Goal: Task Accomplishment & Management: Manage account settings

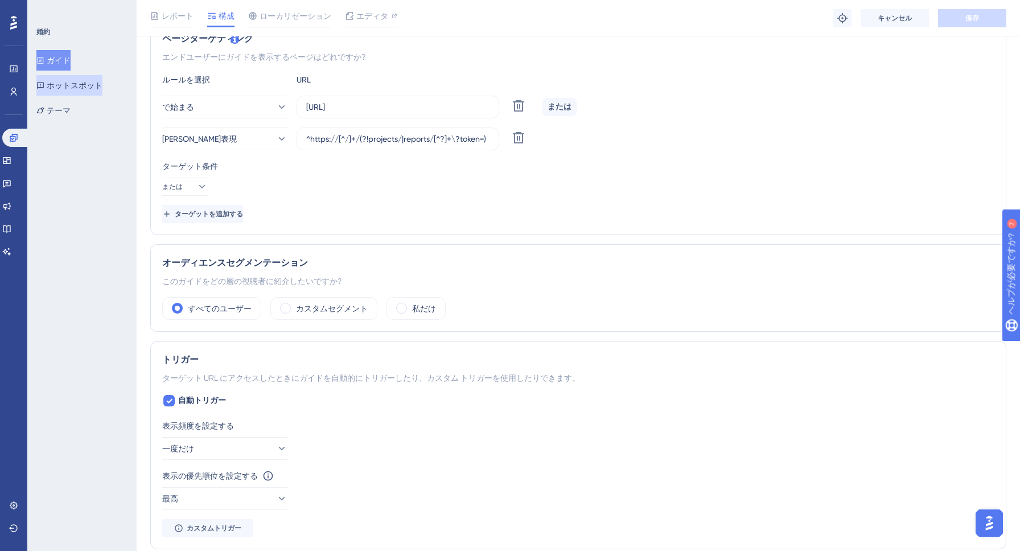
click at [67, 84] on font "ホットスポット" at bounding box center [75, 85] width 56 height 9
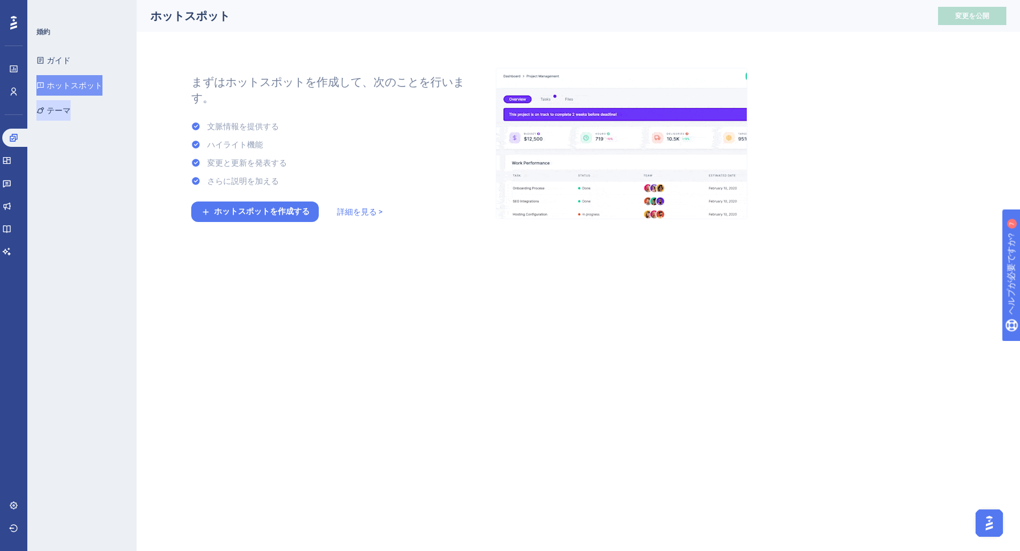
click at [61, 102] on button "テーマ" at bounding box center [53, 110] width 34 height 20
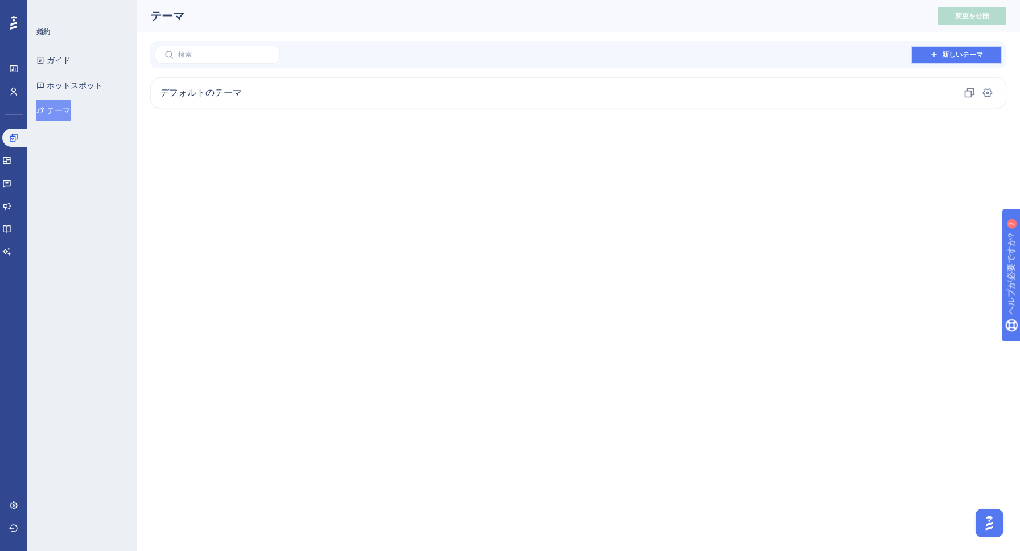
click at [946, 51] on font "新しいテーマ" at bounding box center [962, 55] width 41 height 8
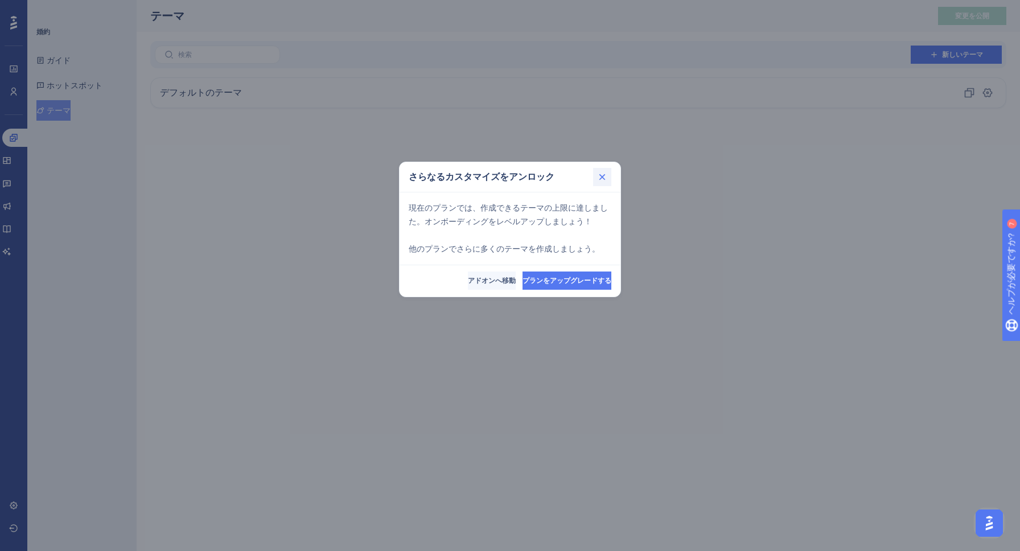
click at [608, 174] on icon at bounding box center [602, 176] width 11 height 11
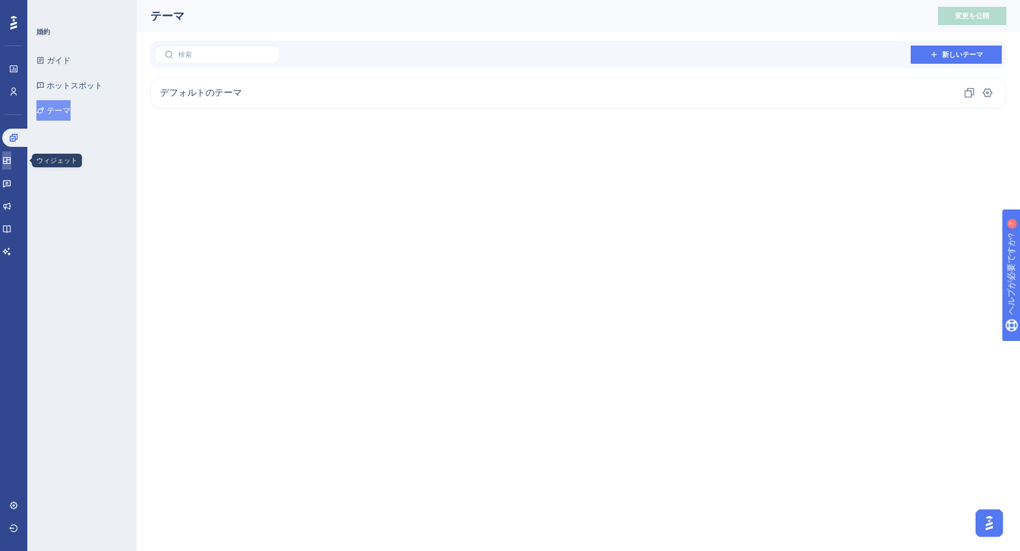
click at [11, 154] on link at bounding box center [6, 160] width 9 height 18
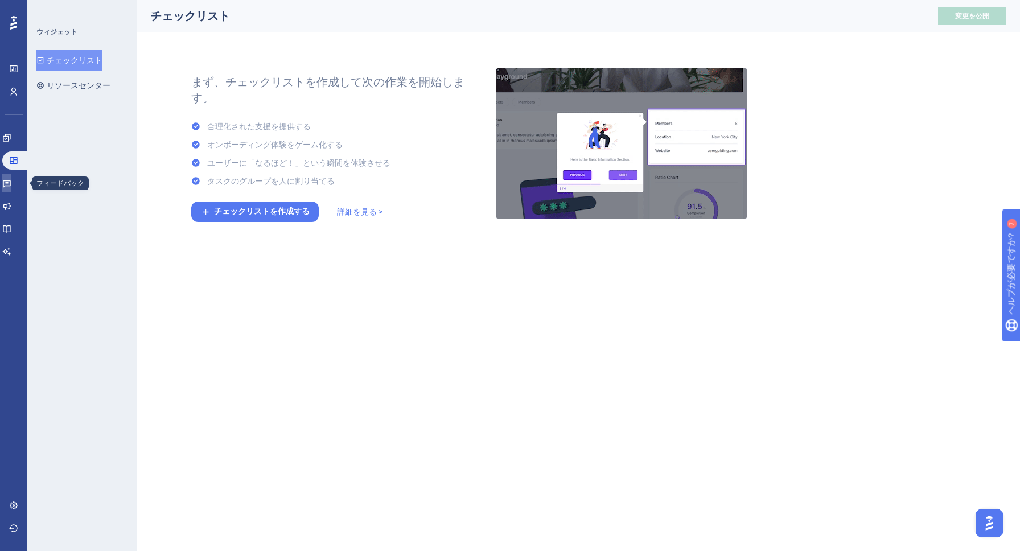
click at [3, 184] on link at bounding box center [6, 183] width 9 height 18
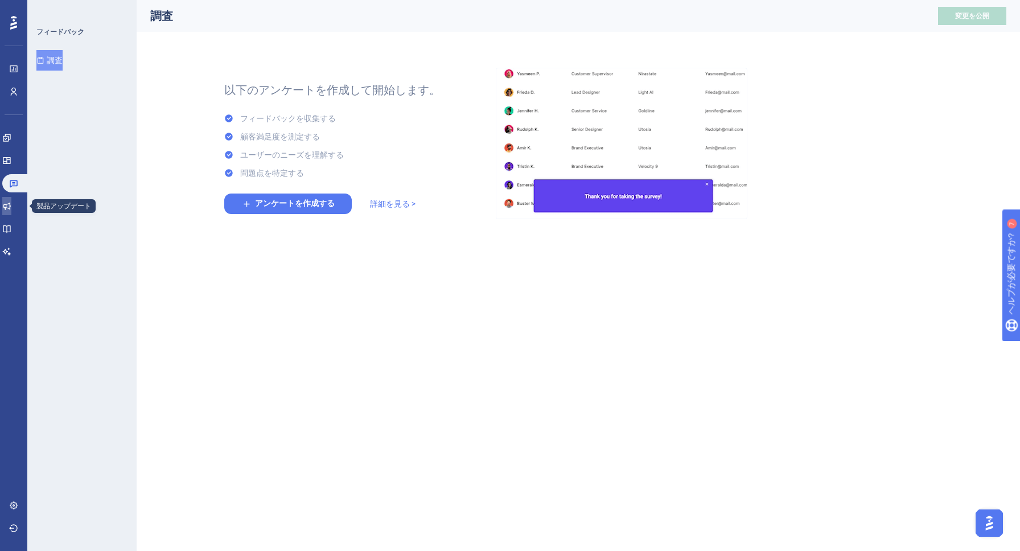
click at [11, 199] on link at bounding box center [6, 206] width 9 height 18
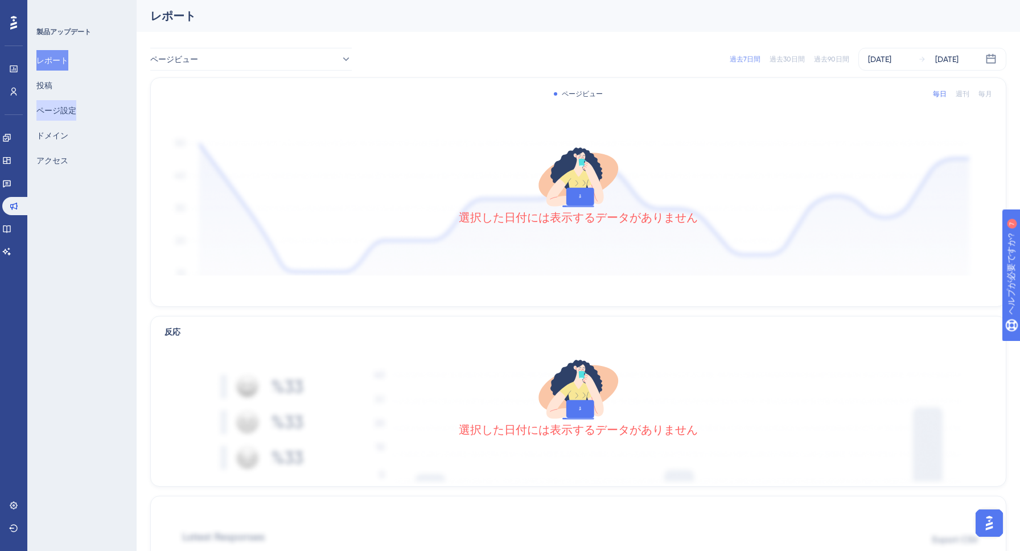
click at [60, 113] on font "ページ設定" at bounding box center [56, 110] width 40 height 9
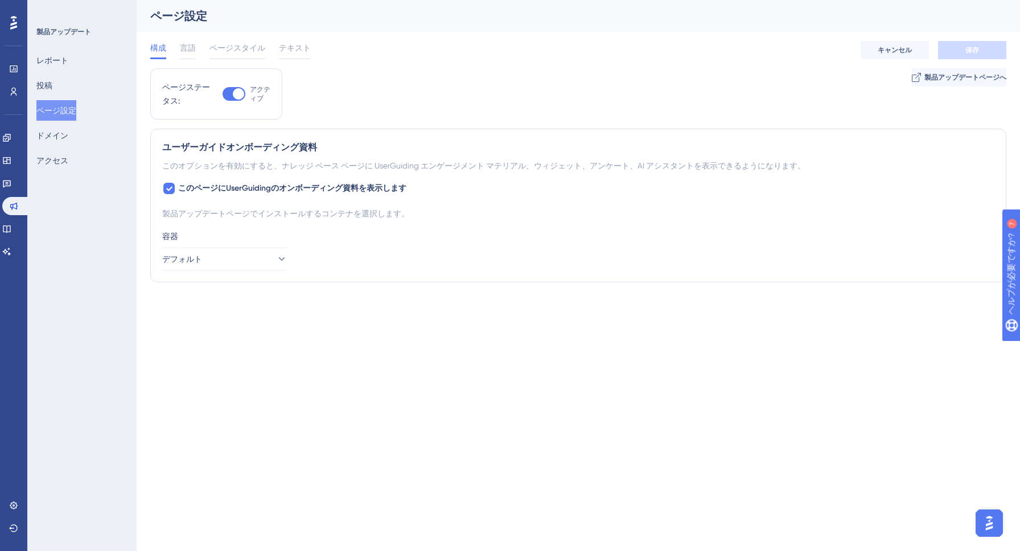
click at [239, 91] on div at bounding box center [238, 93] width 11 height 11
click at [223, 94] on input "アクティブ" at bounding box center [222, 94] width 1 height 1
checkbox input "false"
click at [952, 48] on button "保存" at bounding box center [972, 50] width 68 height 18
click at [932, 80] on font "製品アップデートページへ" at bounding box center [966, 77] width 82 height 8
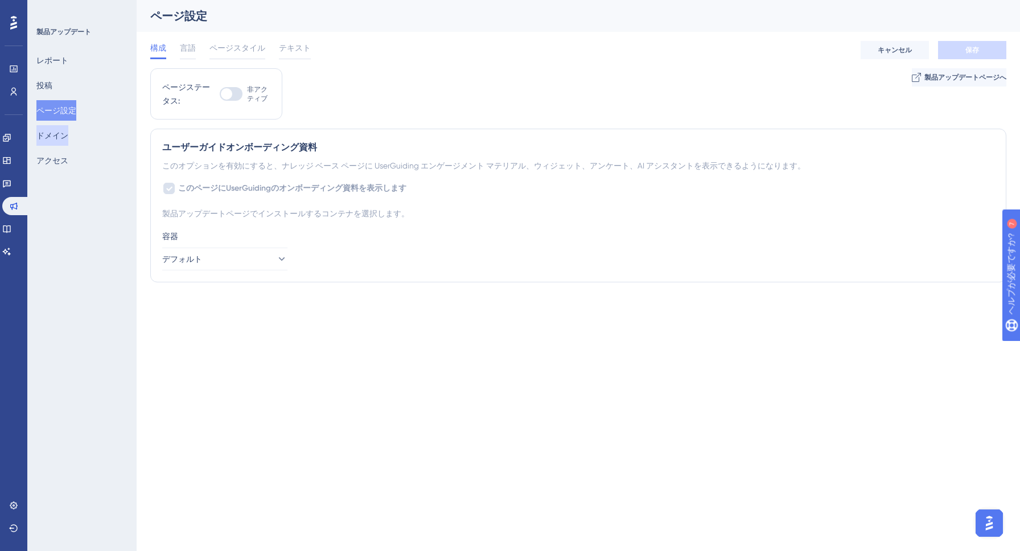
click at [56, 138] on font "ドメイン" at bounding box center [52, 135] width 32 height 9
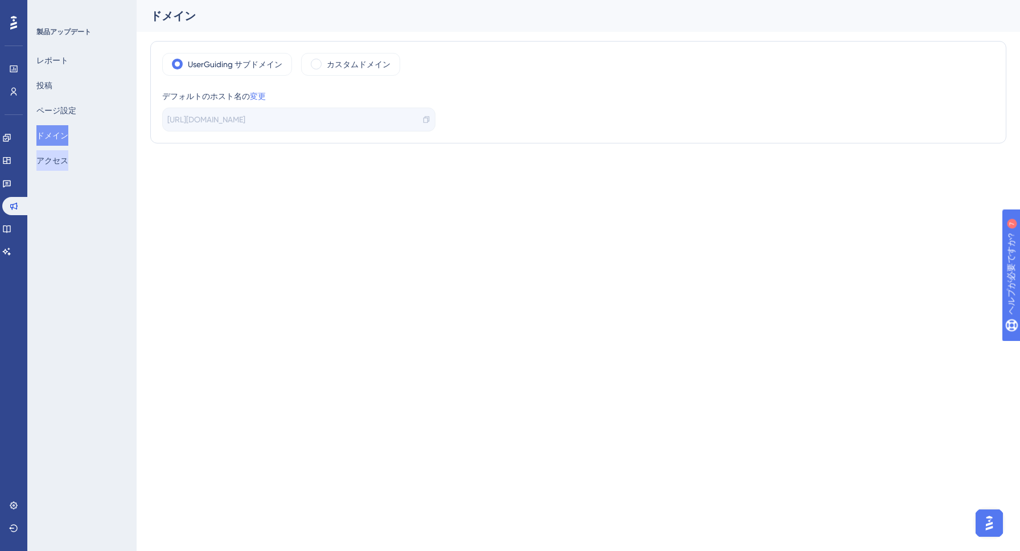
click at [63, 169] on button "アクセス" at bounding box center [52, 160] width 32 height 20
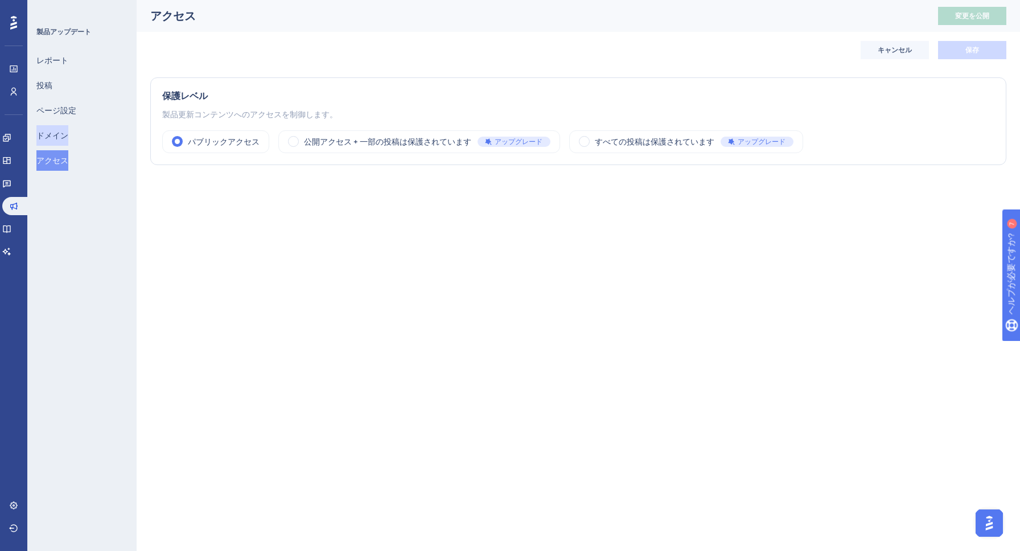
click at [65, 136] on font "ドメイン" at bounding box center [52, 135] width 32 height 9
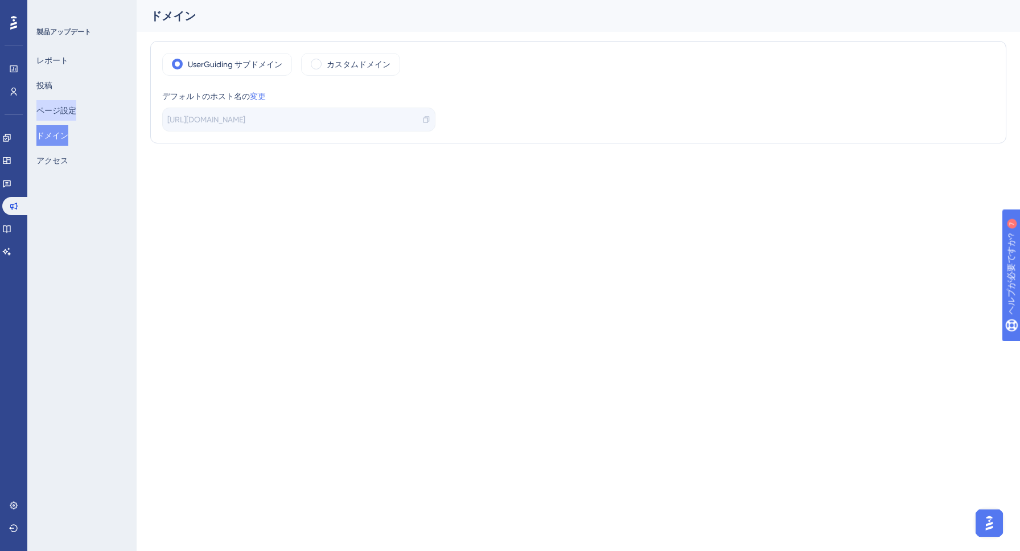
click at [65, 107] on font "ページ設定" at bounding box center [56, 110] width 40 height 9
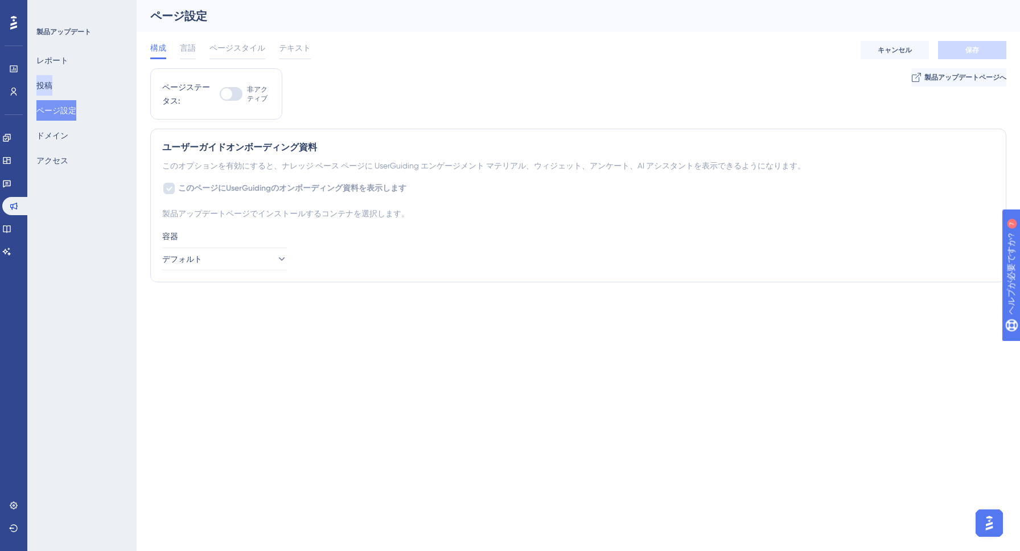
click at [52, 91] on button "投稿" at bounding box center [44, 85] width 16 height 20
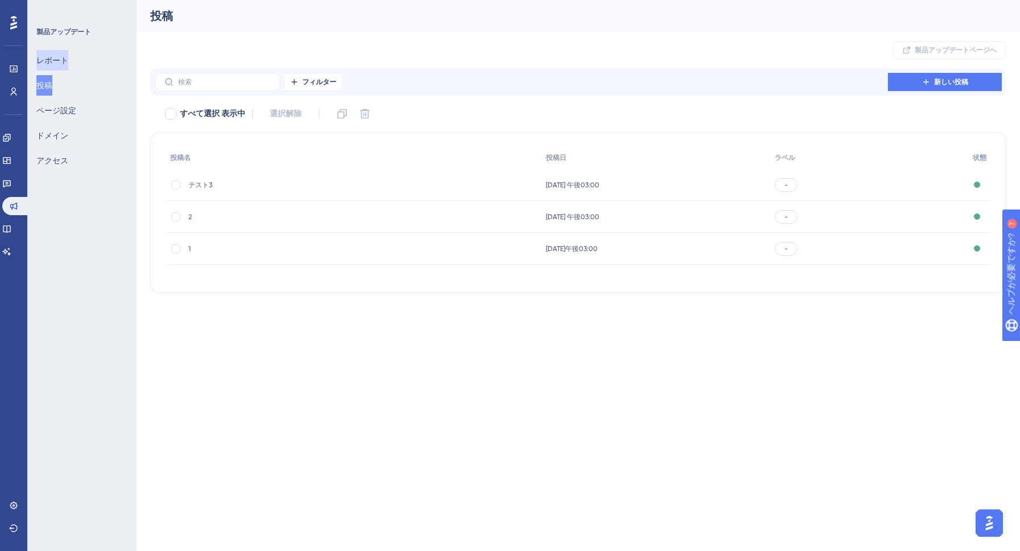
click at [63, 66] on font "レポート" at bounding box center [52, 61] width 32 height 14
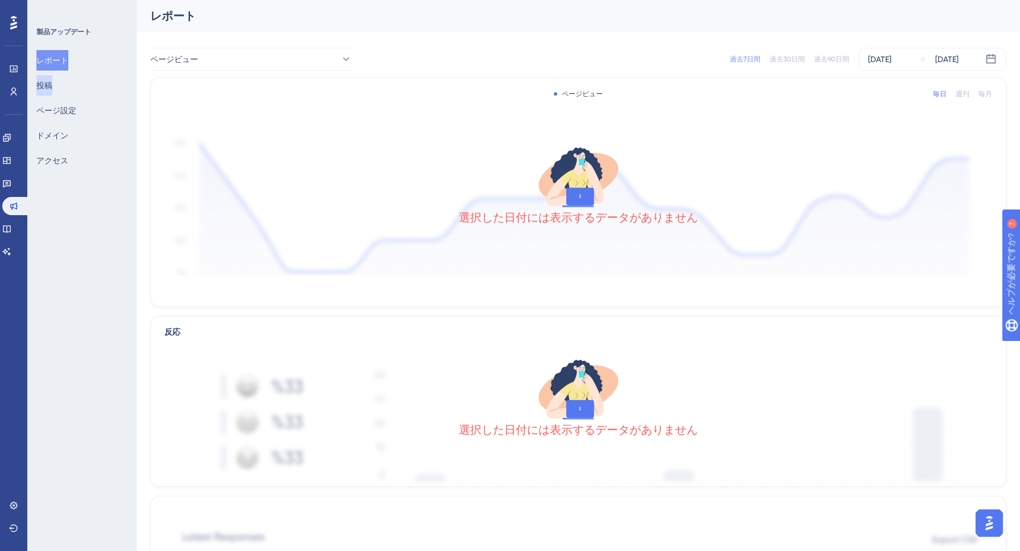
click at [52, 84] on font "投稿" at bounding box center [44, 85] width 16 height 9
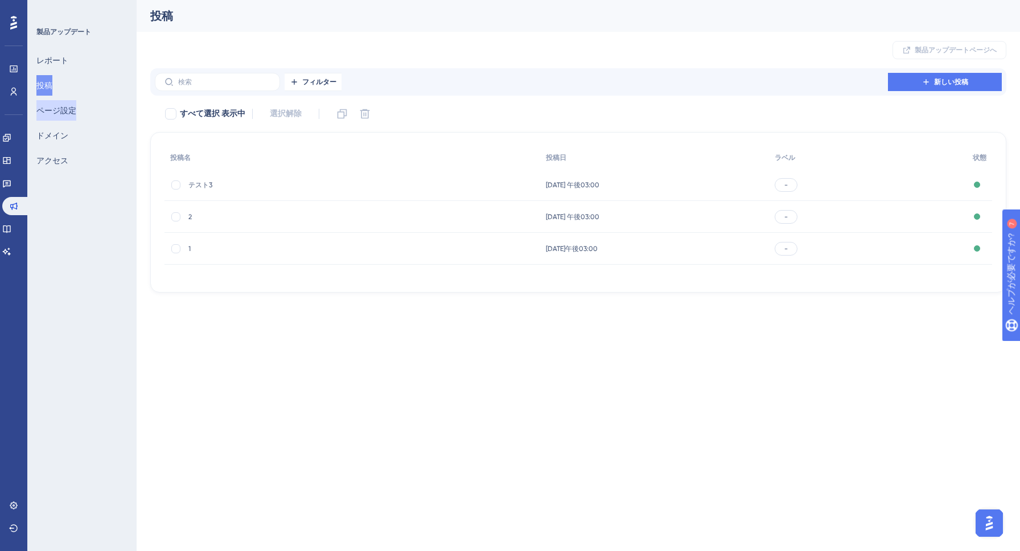
click at [51, 102] on button "ページ設定" at bounding box center [56, 110] width 40 height 20
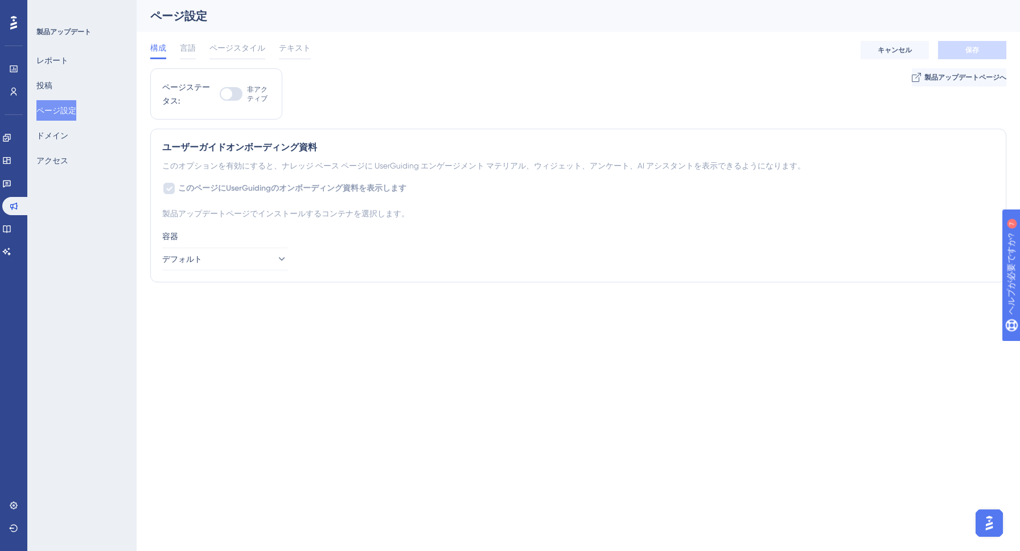
click at [276, 168] on font "このオプションを有効にすると、ナレッジ ベース ページに UserGuiding エンゲージメント マテリアル、ウィジェット、アンケート、AI アシスタントを…" at bounding box center [483, 165] width 643 height 9
drag, startPoint x: 282, startPoint y: 167, endPoint x: 330, endPoint y: 167, distance: 47.8
click at [330, 167] on font "このオプションを有効にすると、ナレッジ ベース ページに UserGuiding エンゲージメント マテリアル、ウィジェット、アンケート、AI アシスタントを…" at bounding box center [483, 165] width 643 height 9
click at [27, 232] on div "パフォーマンス ユーザー 婚約 ウィジェット フィードバック 製品アップデート ナレッジベース AIアシスタント 設定 ログアウト" at bounding box center [13, 275] width 27 height 551
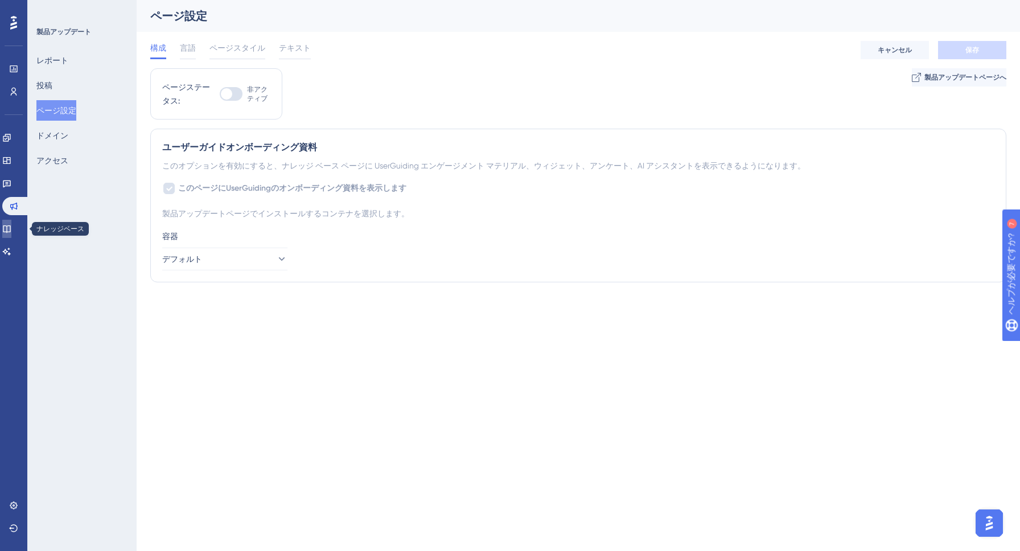
click at [10, 229] on icon at bounding box center [6, 228] width 7 height 7
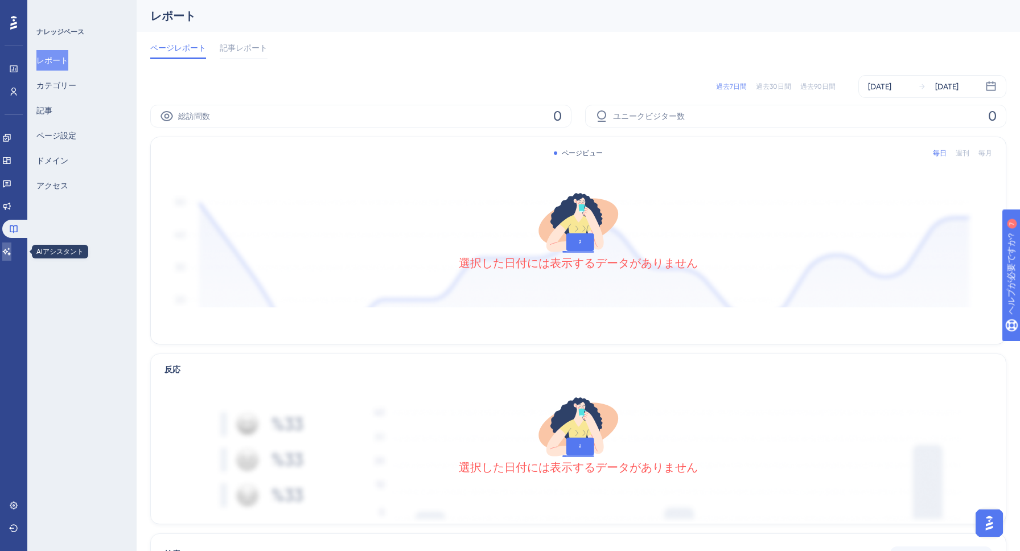
click at [10, 254] on icon at bounding box center [6, 251] width 9 height 9
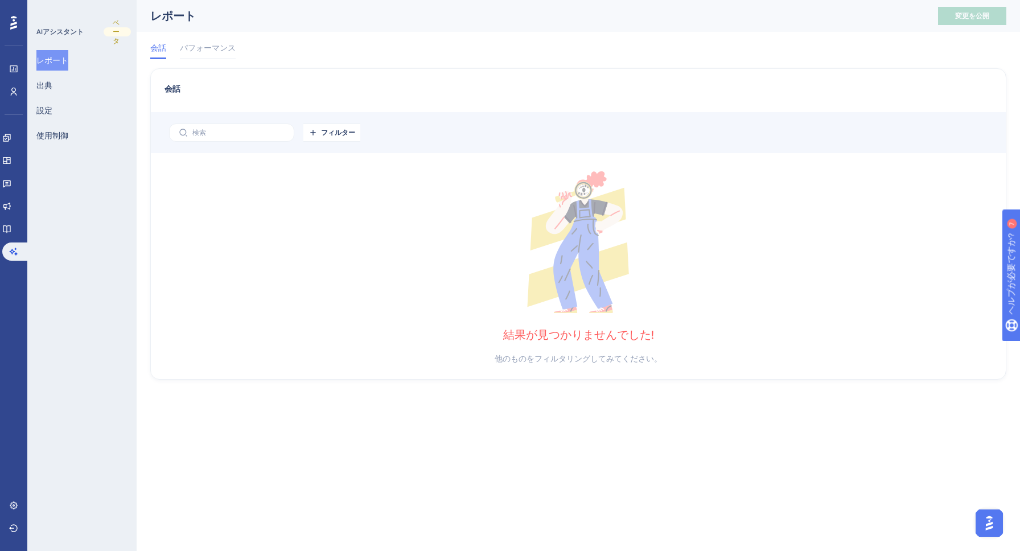
click at [992, 522] on img "AIアシスタントランチャーを開く" at bounding box center [989, 523] width 20 height 20
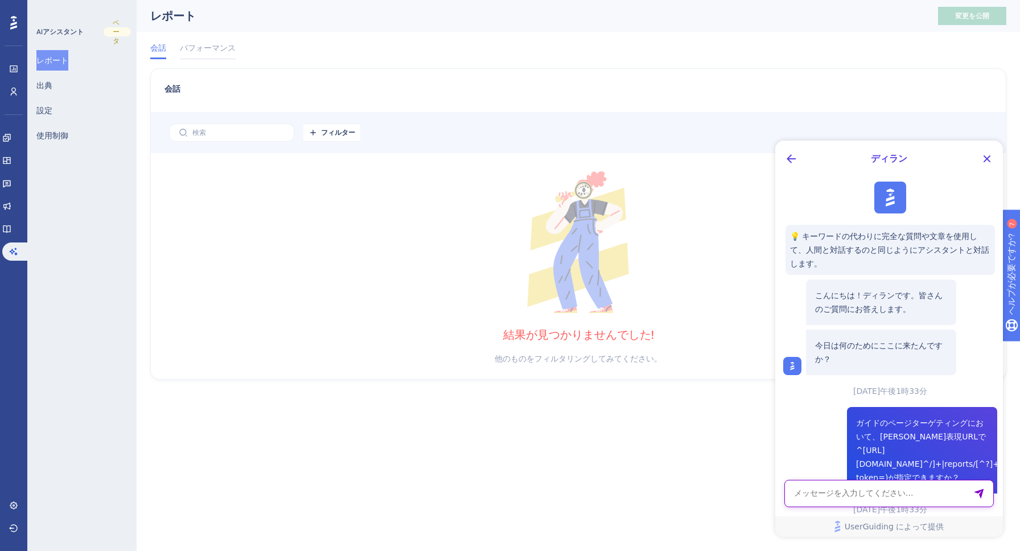
click at [925, 495] on textarea "AIアシスタントテキスト入力" at bounding box center [890, 493] width 210 height 27
type textarea "[DATE]は"
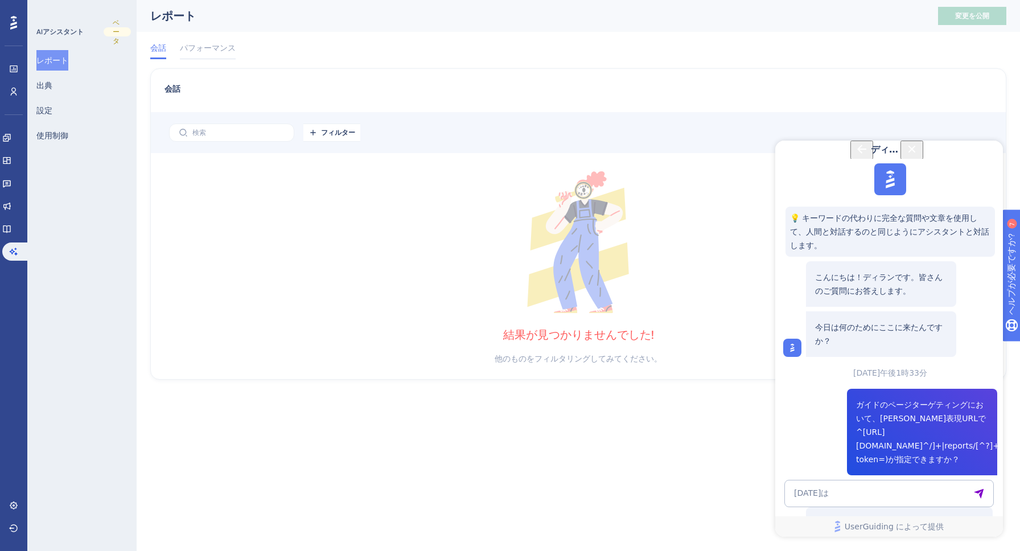
scroll to position [458, 0]
click at [919, 156] on icon "閉じるボタン" at bounding box center [912, 149] width 14 height 14
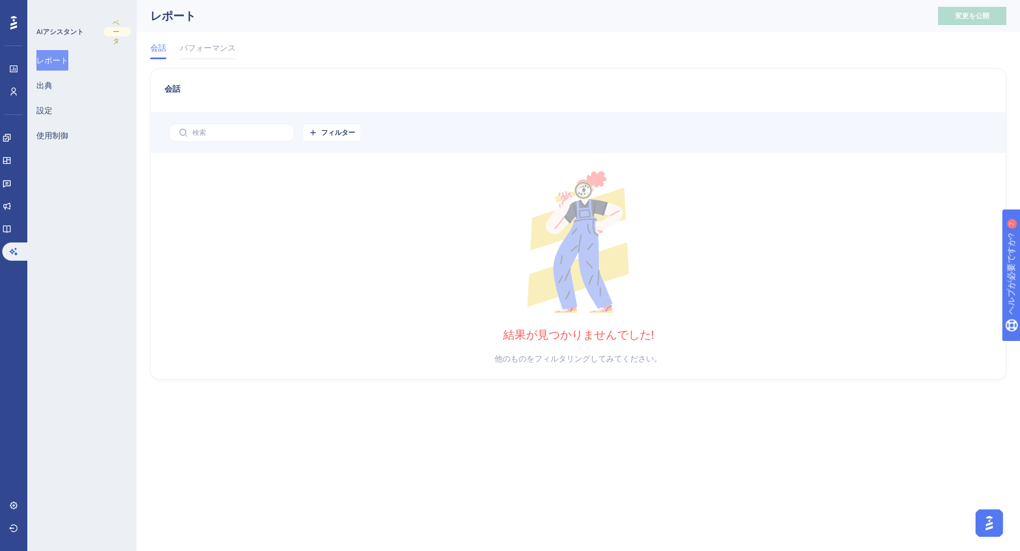
scroll to position [0, 0]
click at [825, 43] on div "会話 パフォーマンス" at bounding box center [578, 50] width 856 height 36
